Goal: Find specific page/section: Find specific page/section

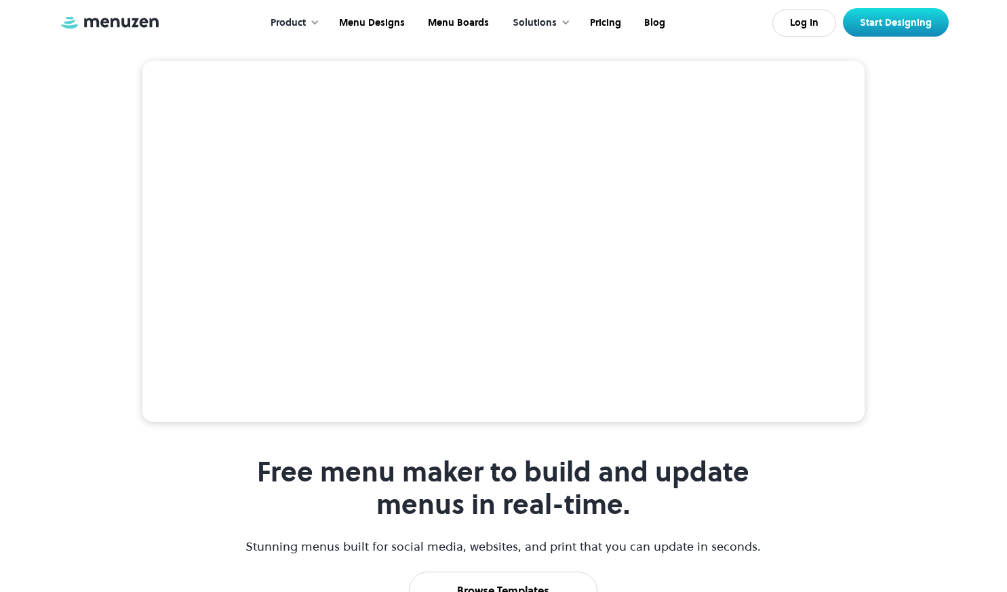
scroll to position [271, 0]
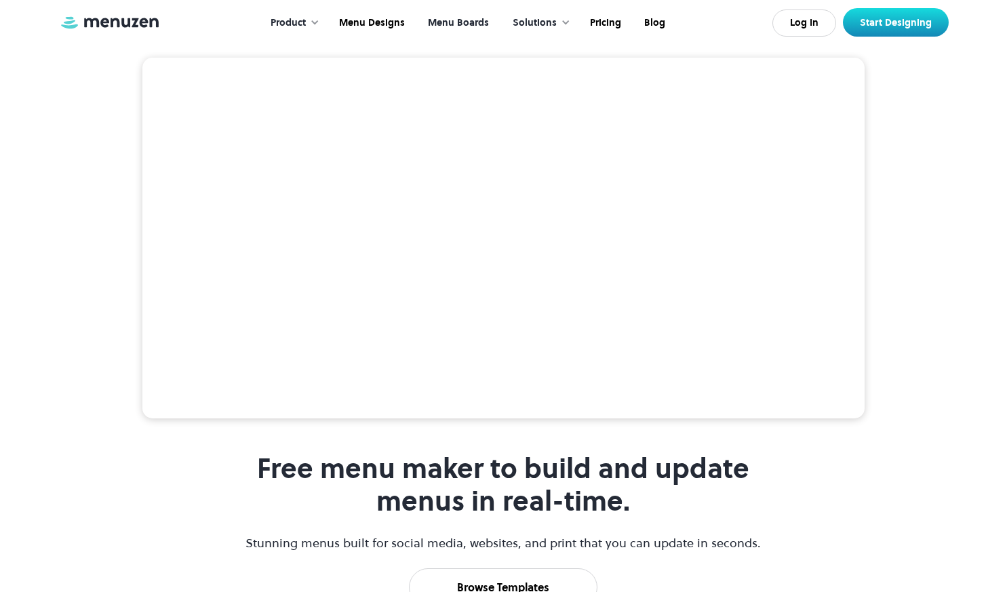
click at [454, 24] on link "Menu Boards" at bounding box center [457, 23] width 84 height 42
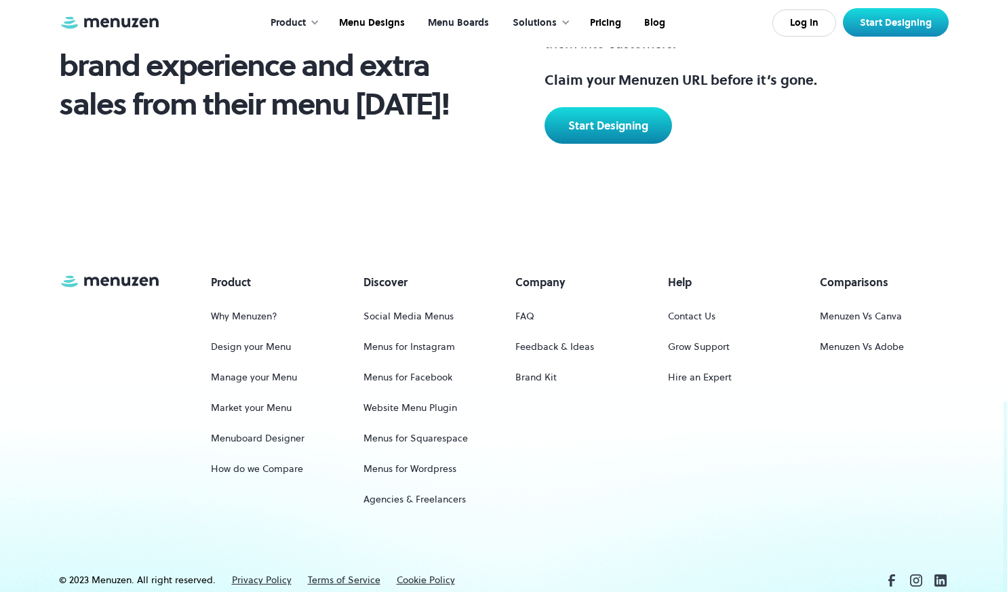
scroll to position [1889, 0]
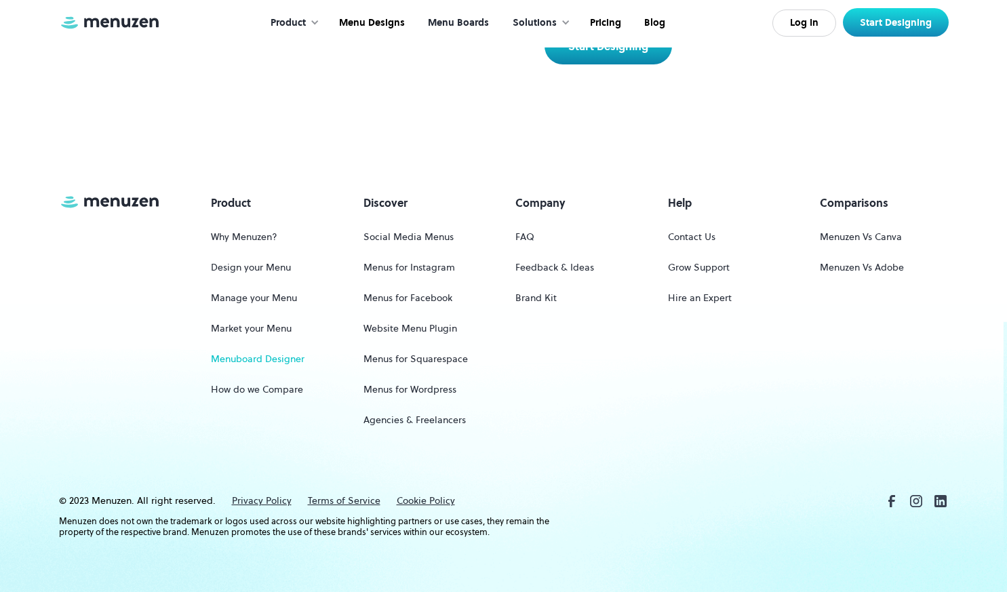
click at [254, 351] on link "Menuboard Designer" at bounding box center [258, 359] width 94 height 25
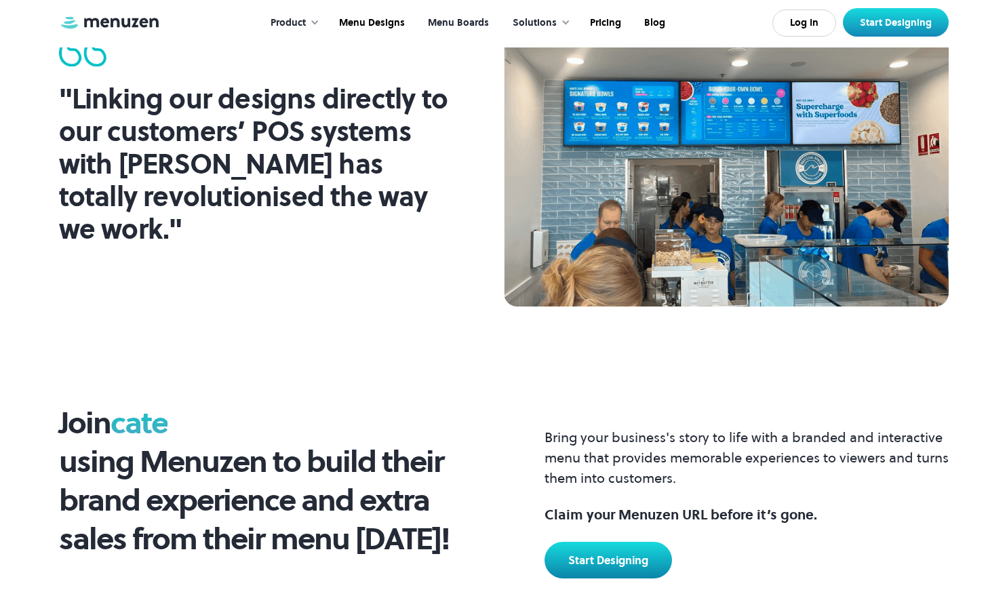
scroll to position [1221, 0]
